Goal: Task Accomplishment & Management: Use online tool/utility

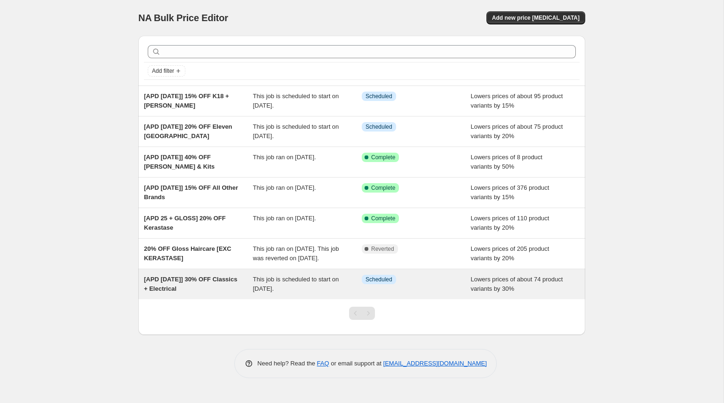
click at [186, 293] on div "[APD [DATE]] 30% OFF Classics + Electrical" at bounding box center [198, 284] width 109 height 19
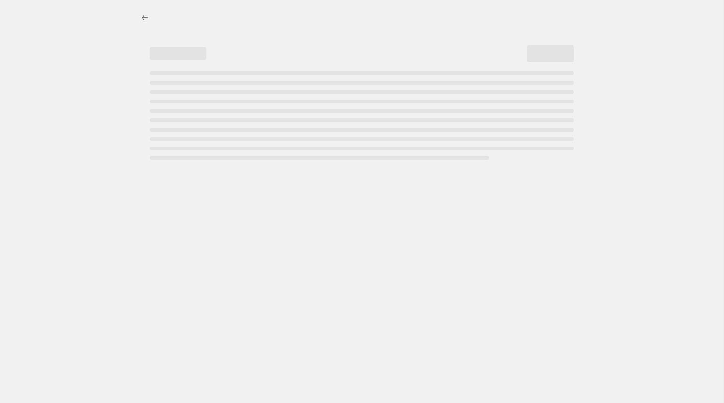
select select "percentage"
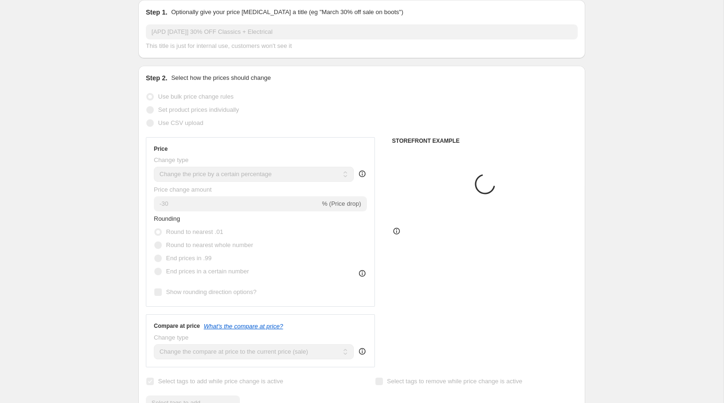
select select "collection"
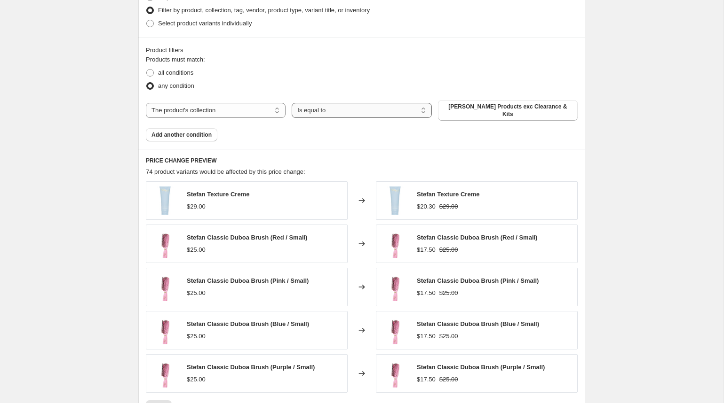
scroll to position [913, 0]
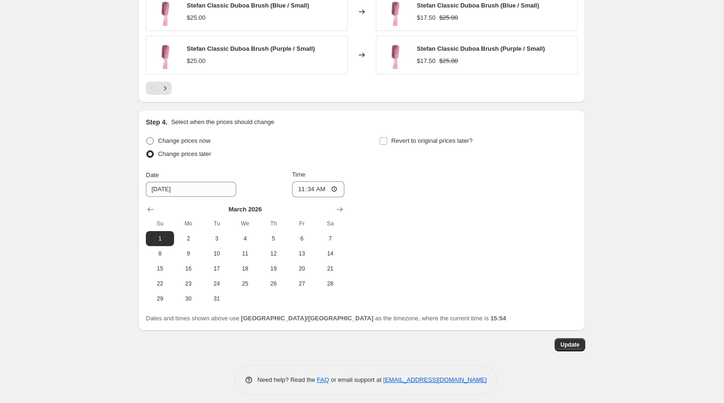
click at [154, 128] on div "Step 4. Select when the prices should change Change prices now Change prices la…" at bounding box center [362, 221] width 432 height 206
click at [154, 137] on span at bounding box center [150, 141] width 8 height 8
click at [147, 137] on input "Change prices now" at bounding box center [146, 137] width 0 height 0
radio input "true"
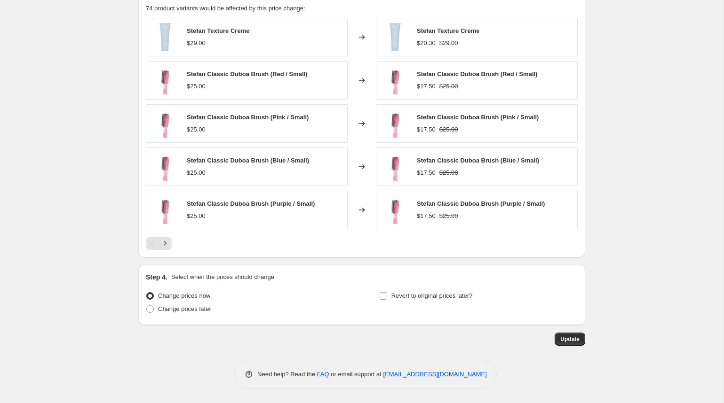
scroll to position [752, 0]
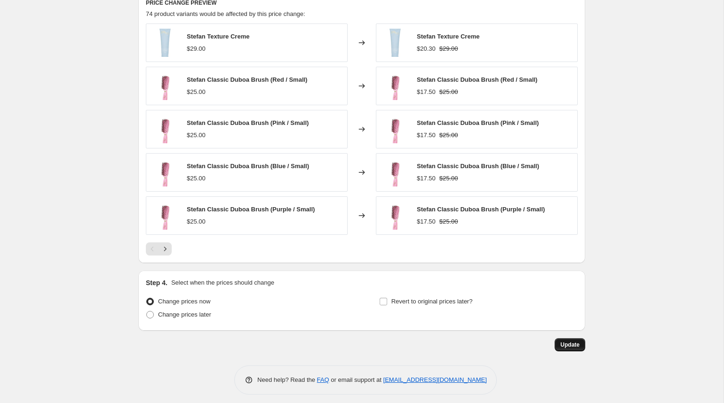
click at [571, 342] on span "Update" at bounding box center [569, 345] width 19 height 8
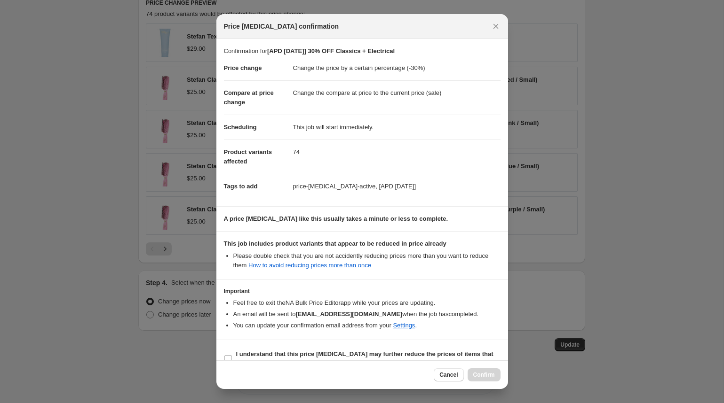
scroll to position [17, 0]
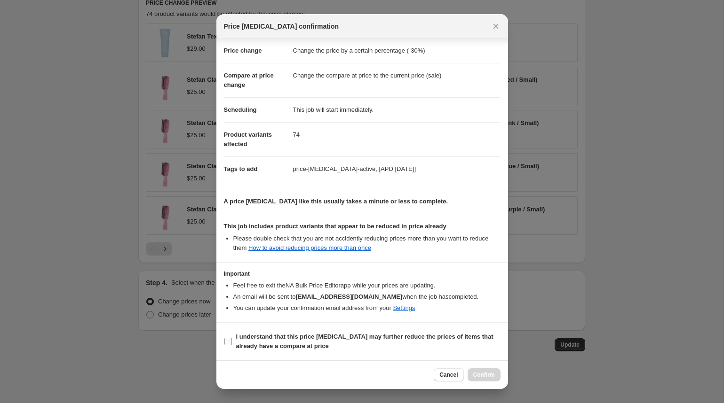
drag, startPoint x: 280, startPoint y: 337, endPoint x: 312, endPoint y: 345, distance: 32.6
click at [280, 337] on b "I understand that this price change job may further reduce the prices of items …" at bounding box center [364, 341] width 257 height 16
click at [232, 338] on input "I understand that this price change job may further reduce the prices of items …" at bounding box center [228, 342] width 8 height 8
checkbox input "true"
click at [481, 377] on span "Confirm" at bounding box center [484, 375] width 22 height 8
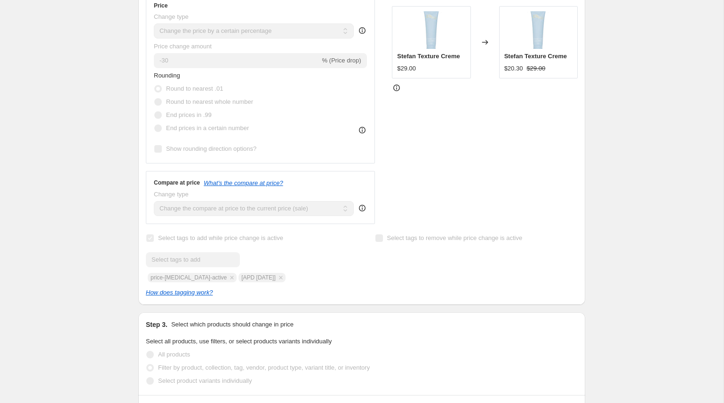
scroll to position [0, 0]
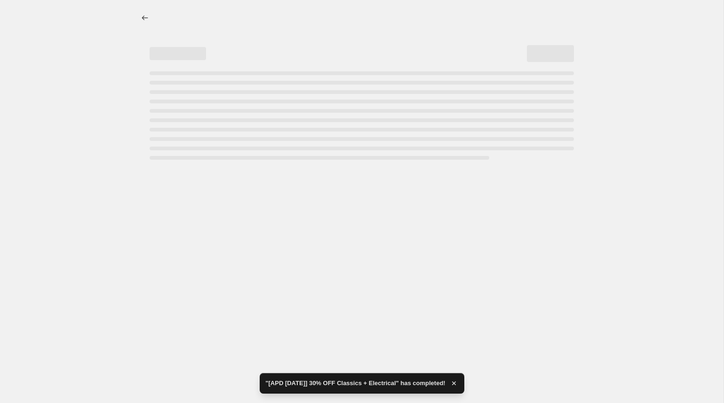
select select "percentage"
select select "collection"
